Goal: Information Seeking & Learning: Learn about a topic

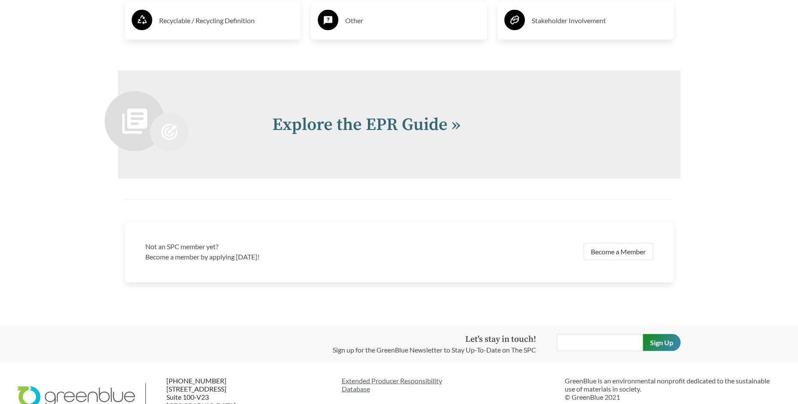
scroll to position [1832, 0]
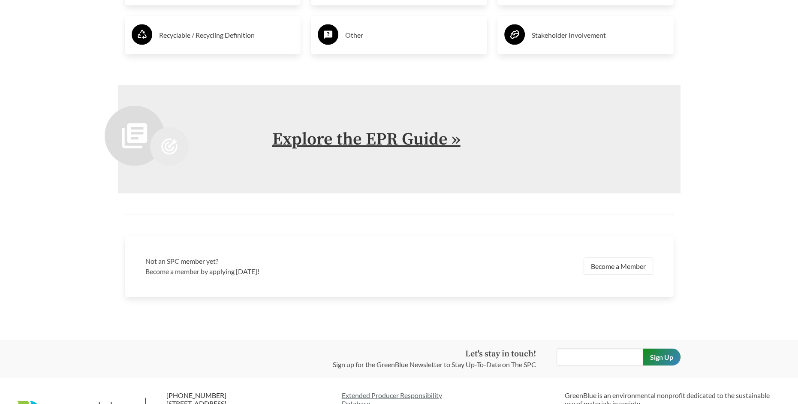
click at [381, 143] on link "Explore the EPR Guide »" at bounding box center [366, 138] width 188 height 21
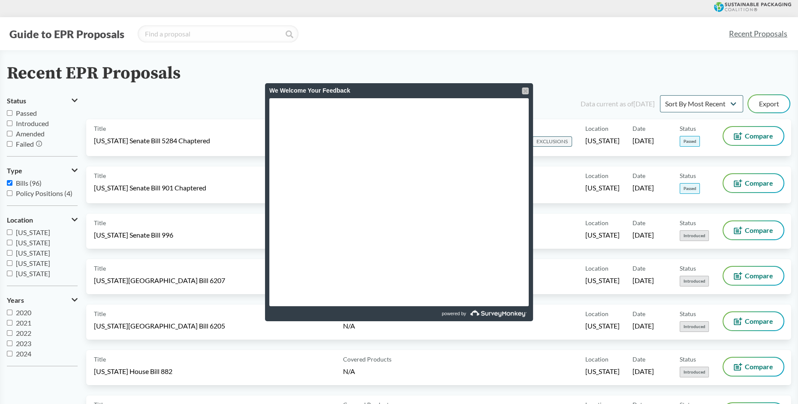
click at [528, 91] on div at bounding box center [525, 90] width 7 height 7
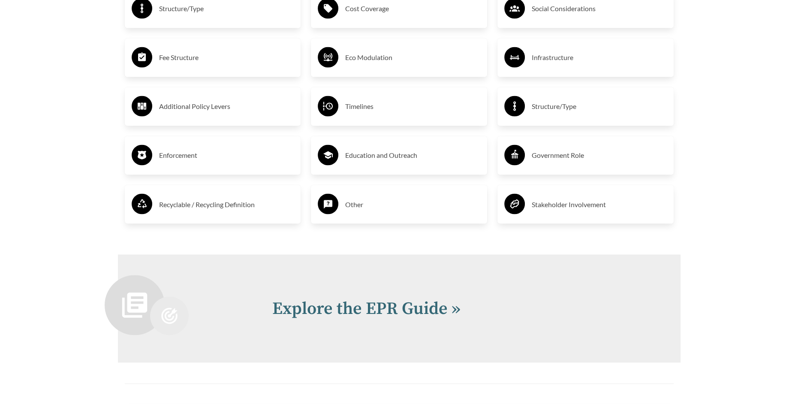
scroll to position [1629, 0]
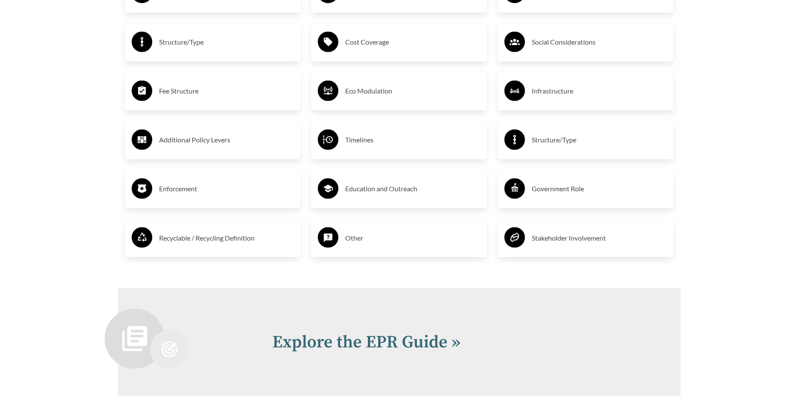
click at [360, 142] on h3 "Timelines" at bounding box center [412, 140] width 135 height 14
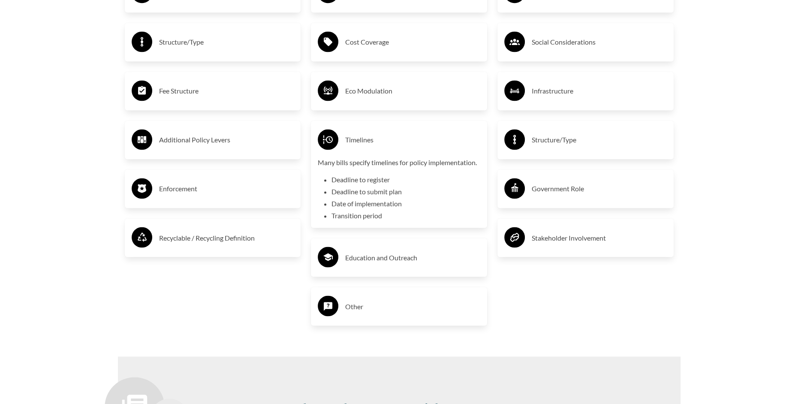
click at [365, 140] on h3 "Timelines" at bounding box center [412, 140] width 135 height 14
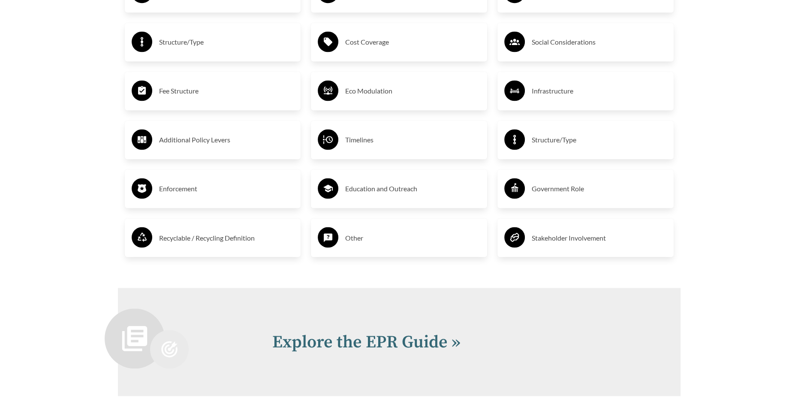
click at [365, 140] on h3 "Timelines" at bounding box center [412, 140] width 135 height 14
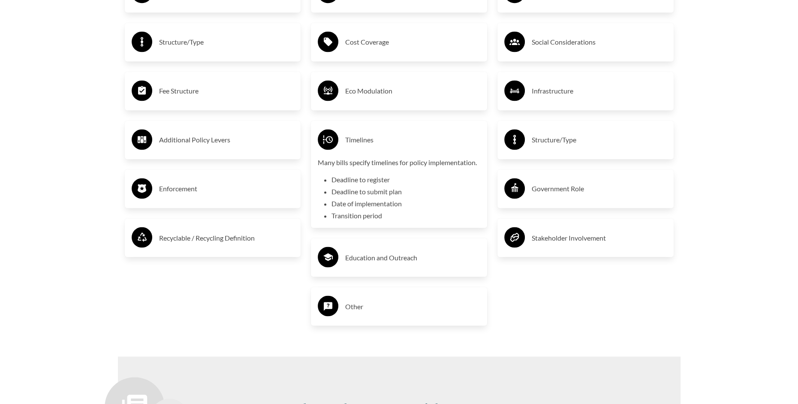
click at [360, 178] on li "Deadline to register" at bounding box center [405, 180] width 149 height 10
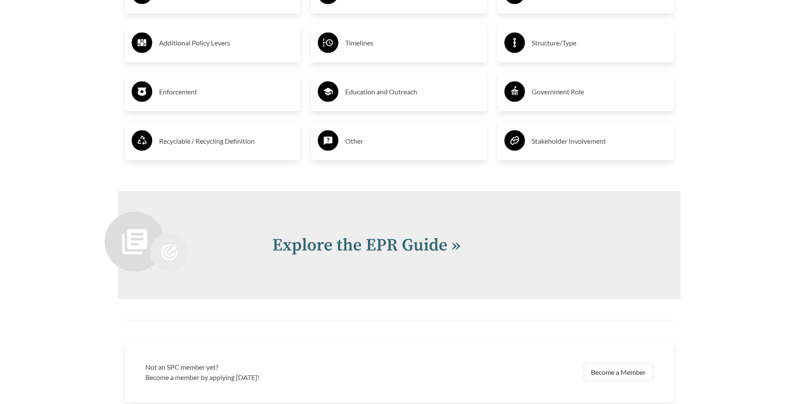
scroll to position [1704, 0]
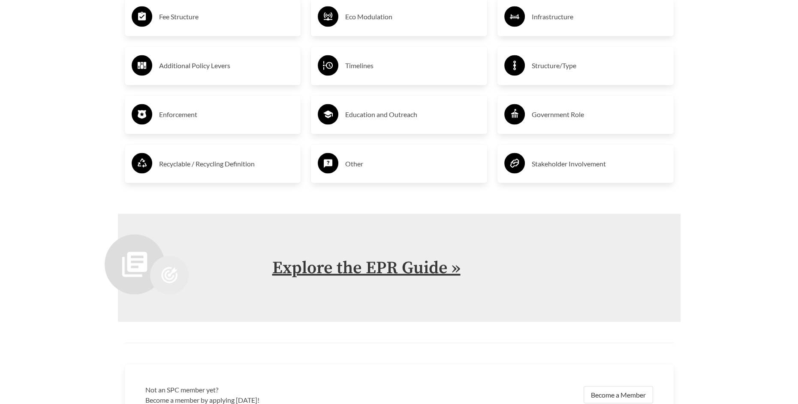
click at [383, 268] on link "Explore the EPR Guide »" at bounding box center [366, 267] width 188 height 21
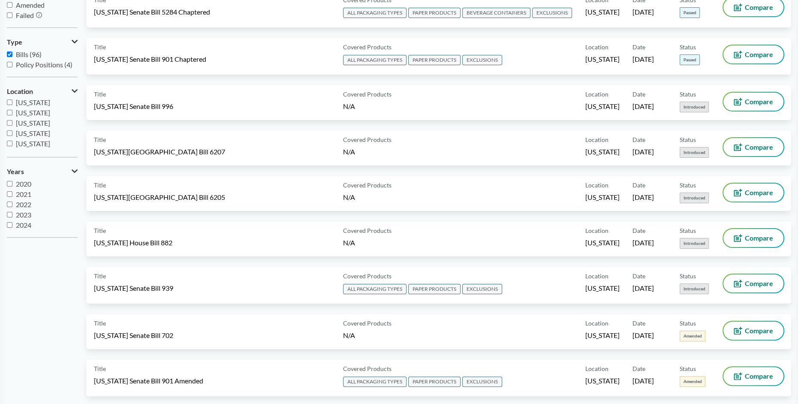
scroll to position [97, 0]
click at [10, 129] on input "[US_STATE]" at bounding box center [10, 130] width 6 height 6
checkbox input "true"
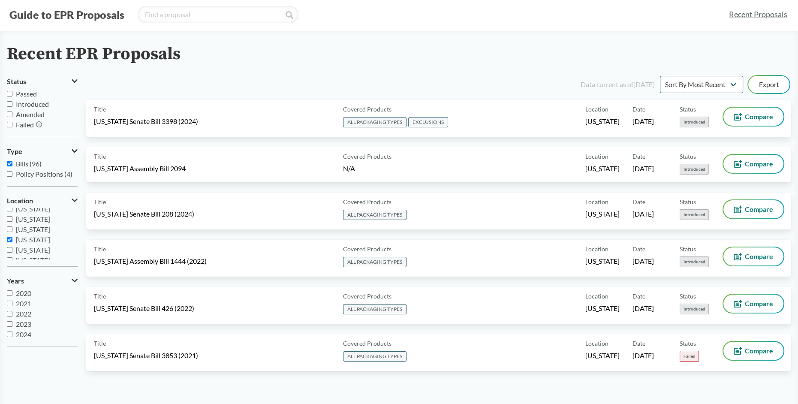
scroll to position [0, 0]
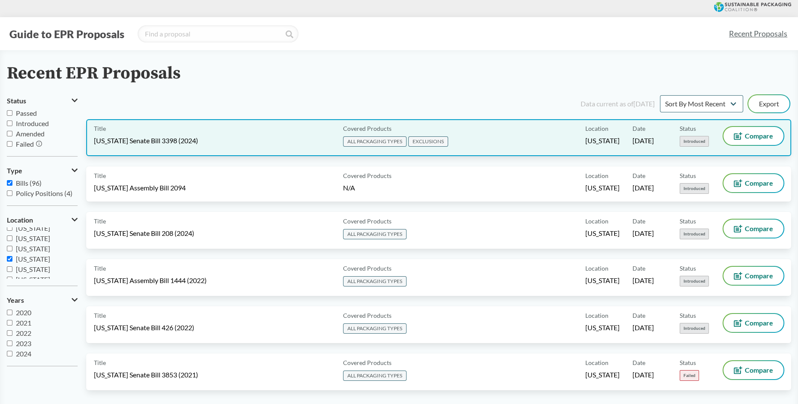
click at [384, 144] on span "ALL PACKAGING TYPES" at bounding box center [374, 141] width 63 height 10
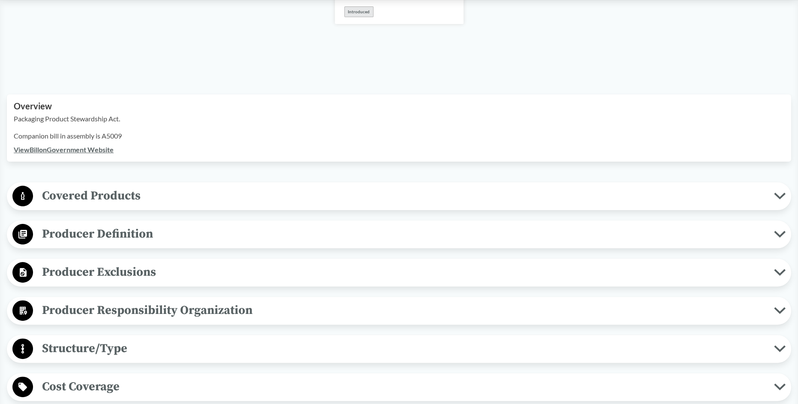
scroll to position [214, 0]
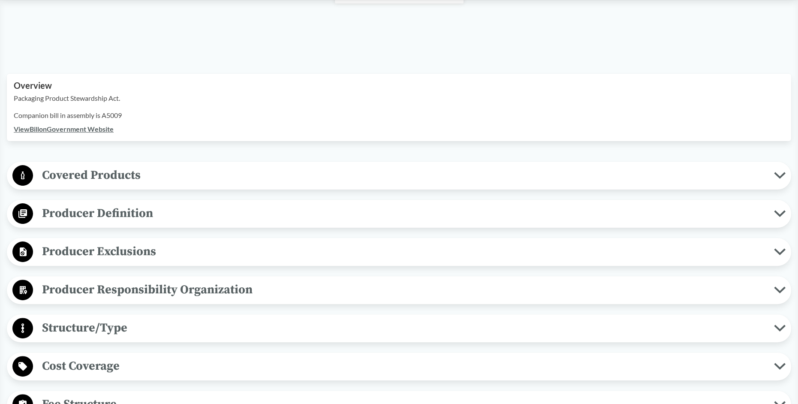
click at [783, 173] on icon at bounding box center [779, 175] width 9 height 4
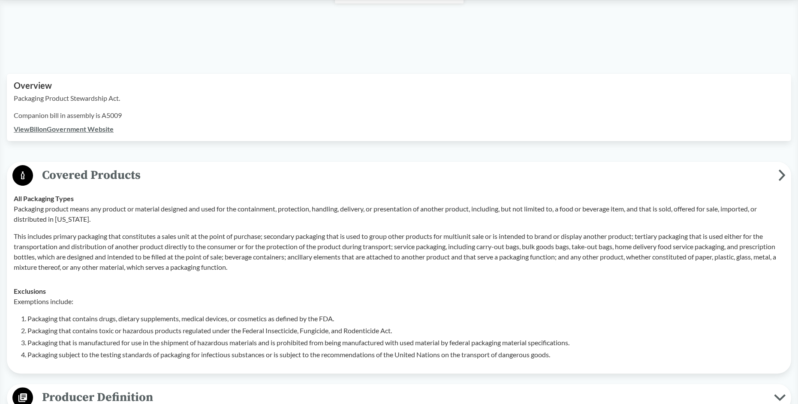
scroll to position [172, 0]
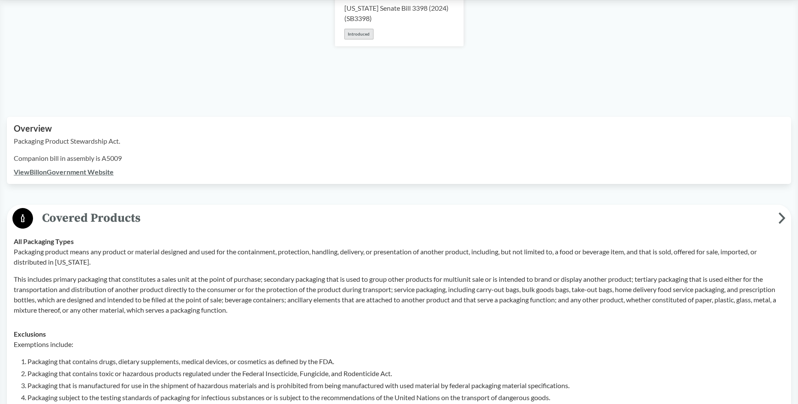
click at [76, 170] on link "View Bill on Government Website" at bounding box center [64, 172] width 100 height 8
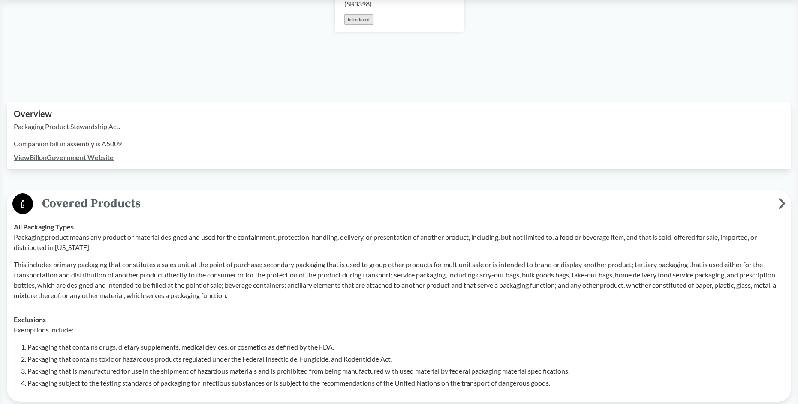
scroll to position [300, 0]
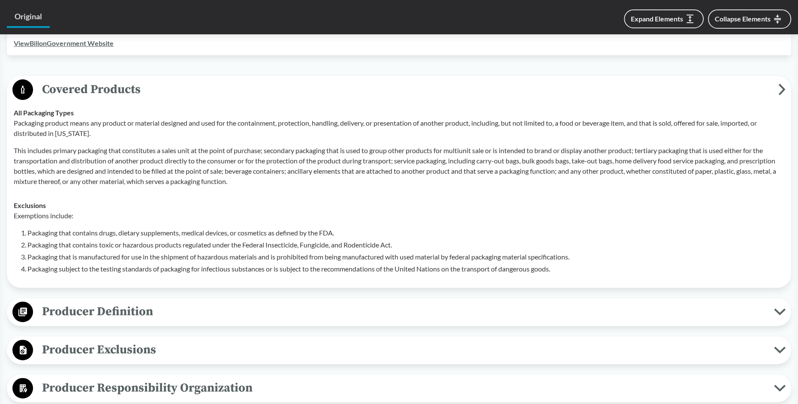
click at [783, 91] on icon at bounding box center [781, 90] width 7 height 12
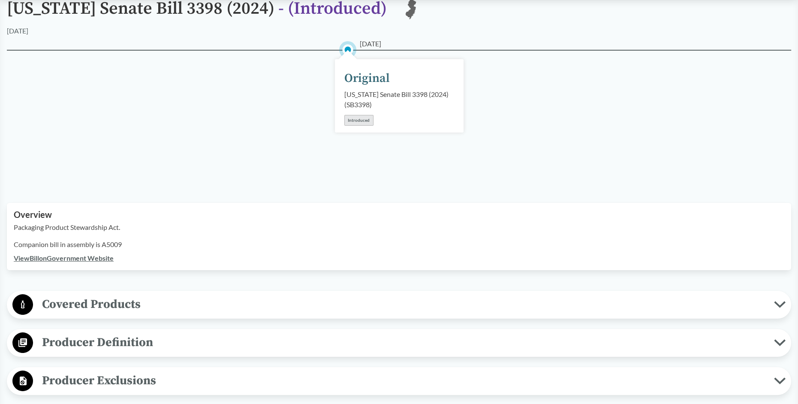
scroll to position [0, 0]
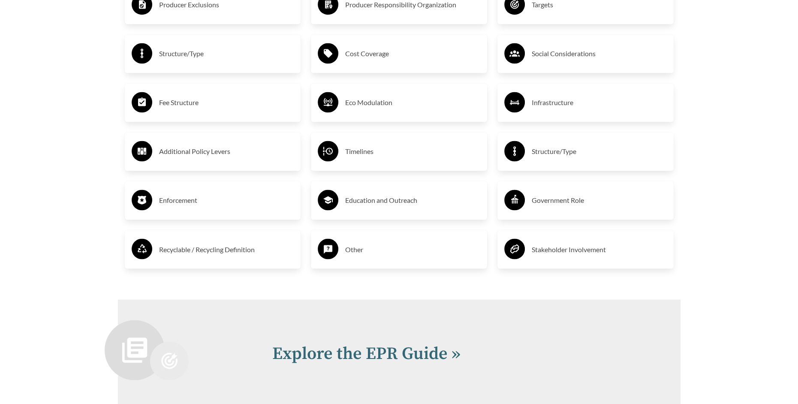
scroll to position [1403, 0]
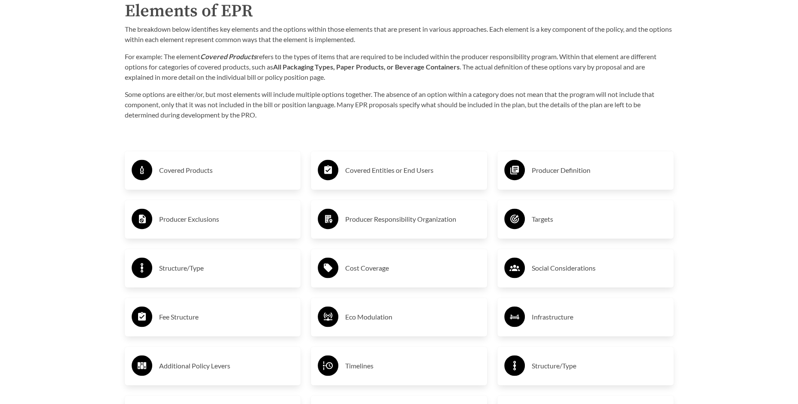
drag, startPoint x: 780, startPoint y: 7, endPoint x: 631, endPoint y: 5, distance: 148.4
click at [619, 12] on h2 "Elements of EPR" at bounding box center [399, 11] width 549 height 26
